Goal: Navigation & Orientation: Find specific page/section

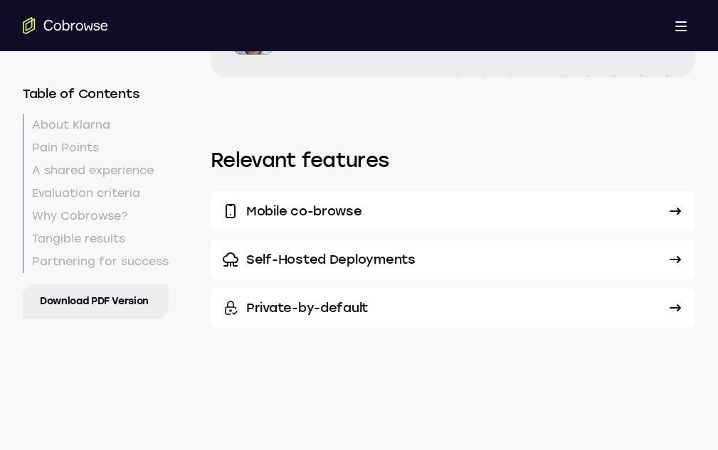
scroll to position [6048, 0]
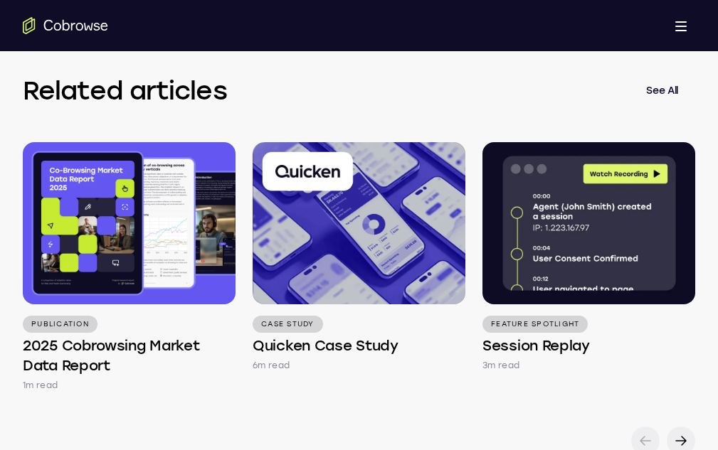
click at [0, 0] on link "Register" at bounding box center [0, 0] width 0 height 0
click at [429, 253] on button "Resources" at bounding box center [480, 271] width 103 height 37
click at [429, 205] on button "Use Cases" at bounding box center [481, 223] width 105 height 37
click at [429, 60] on button "Product" at bounding box center [470, 78] width 82 height 37
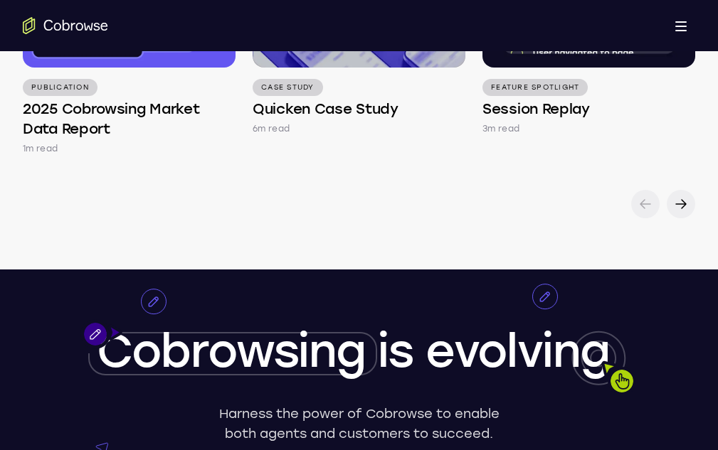
scroll to position [6546, 0]
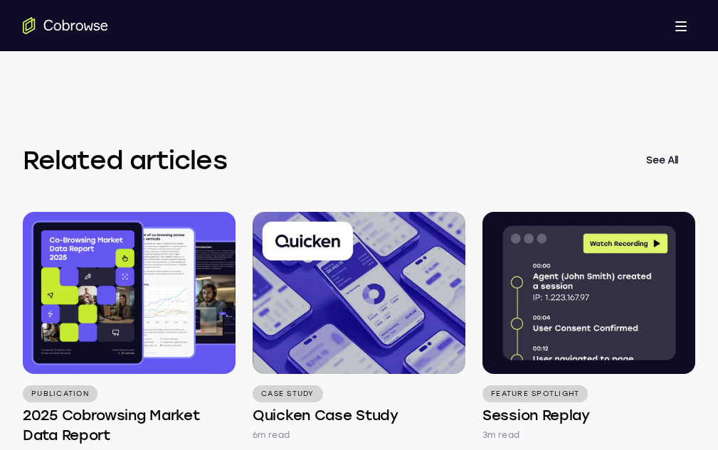
scroll to position [6119, 0]
